Goal: Find specific page/section: Find specific page/section

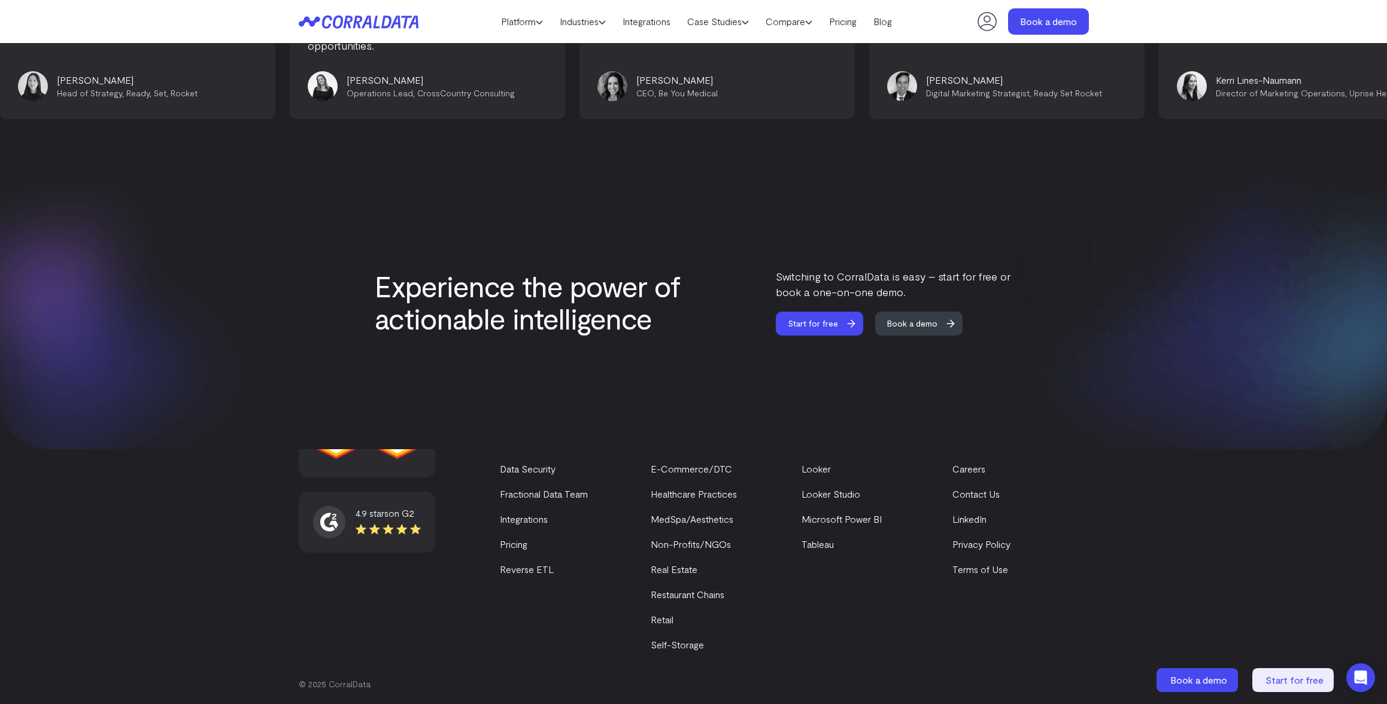
scroll to position [4926, 0]
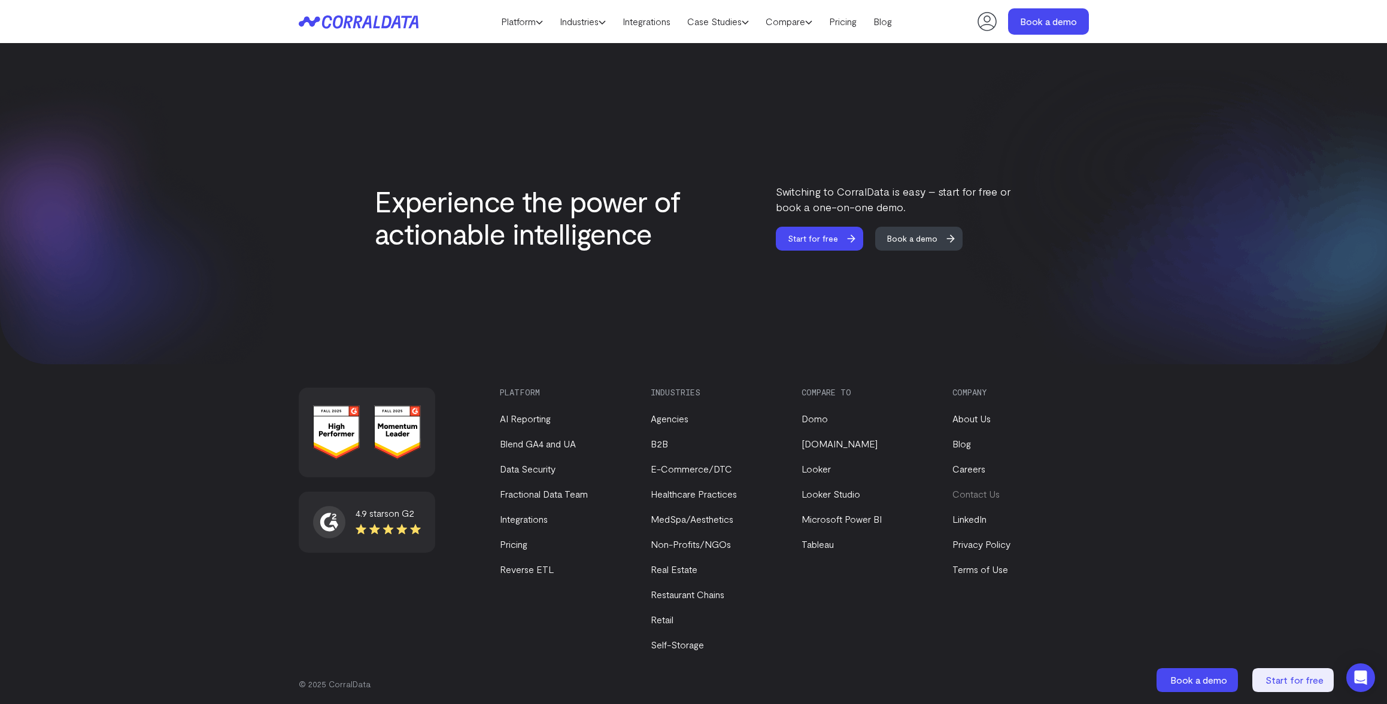
click at [981, 489] on link "Contact Us" at bounding box center [975, 494] width 47 height 11
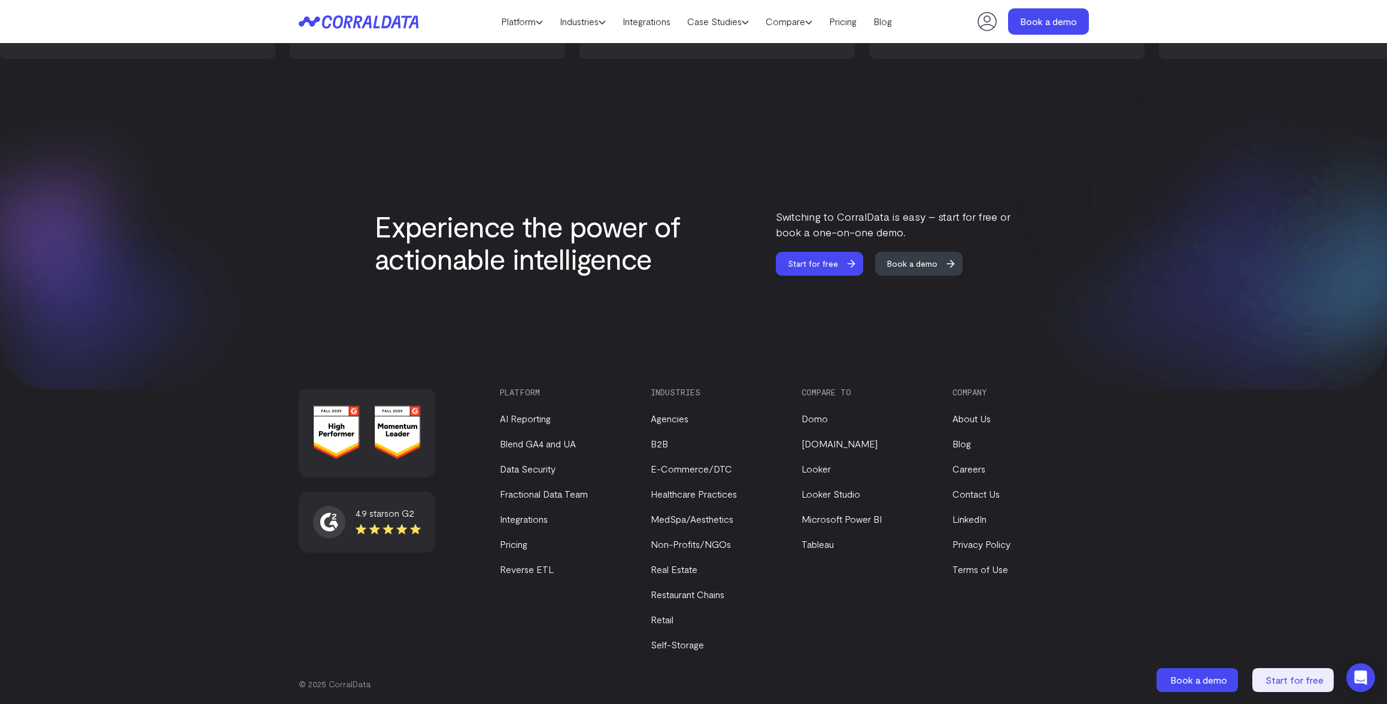
scroll to position [4926, 0]
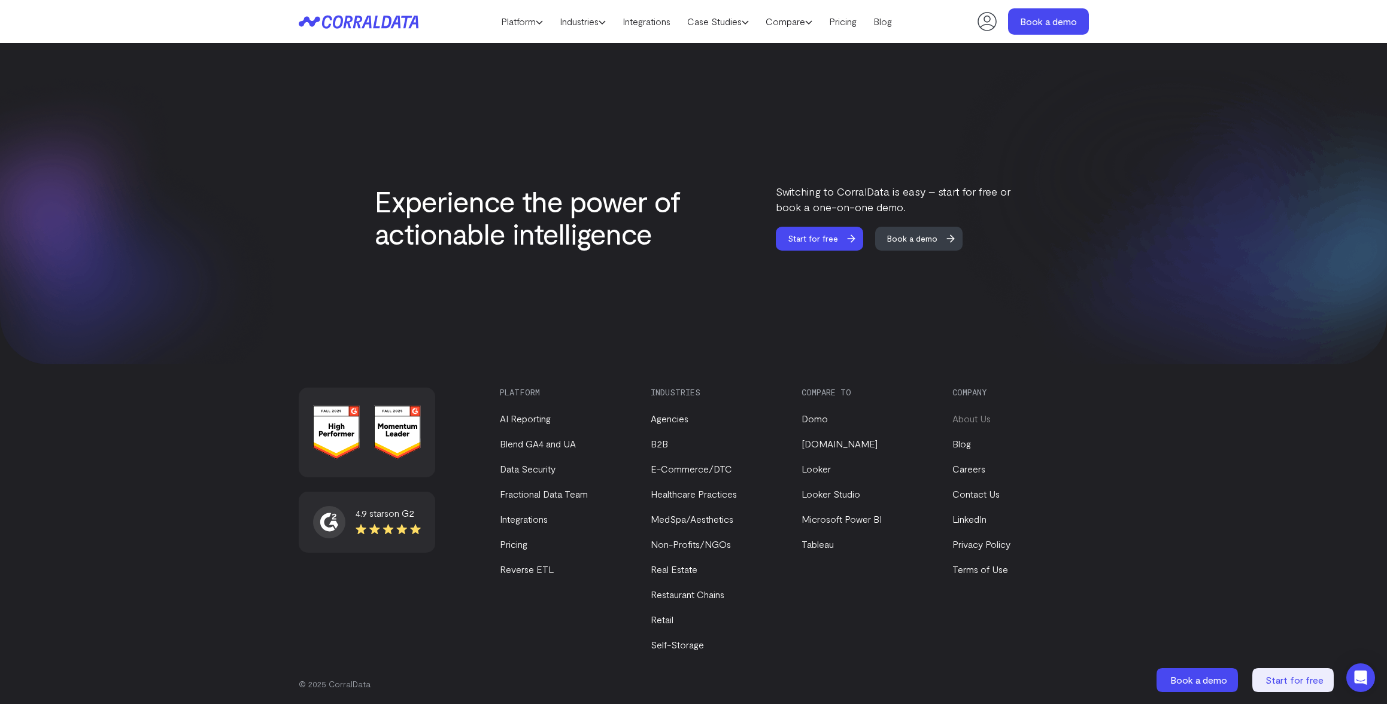
click at [978, 414] on link "About Us" at bounding box center [971, 419] width 38 height 11
